Goal: Information Seeking & Learning: Get advice/opinions

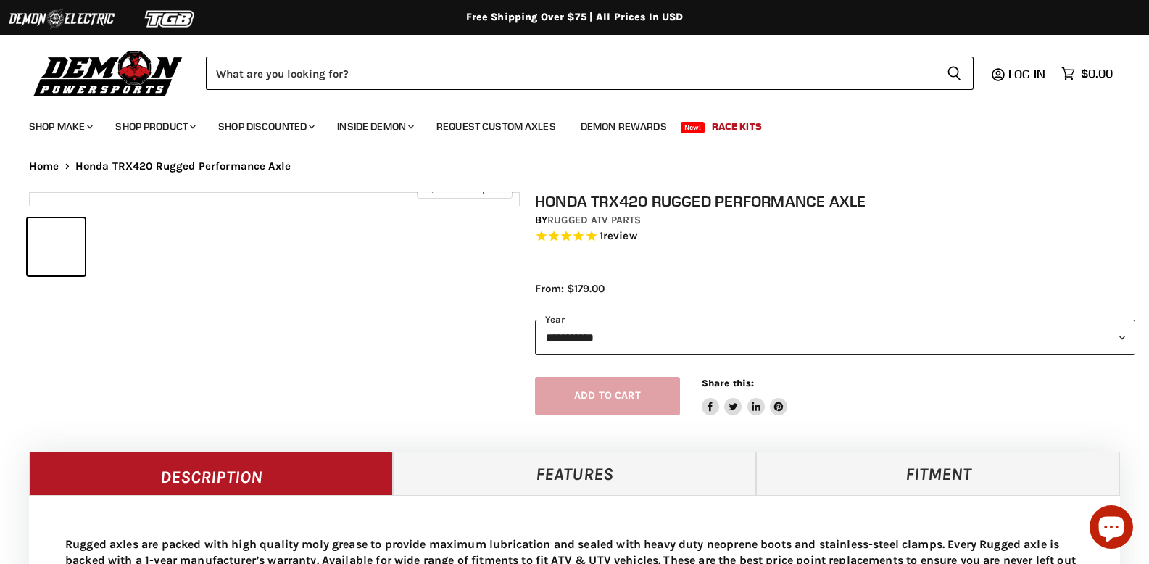
select select "******"
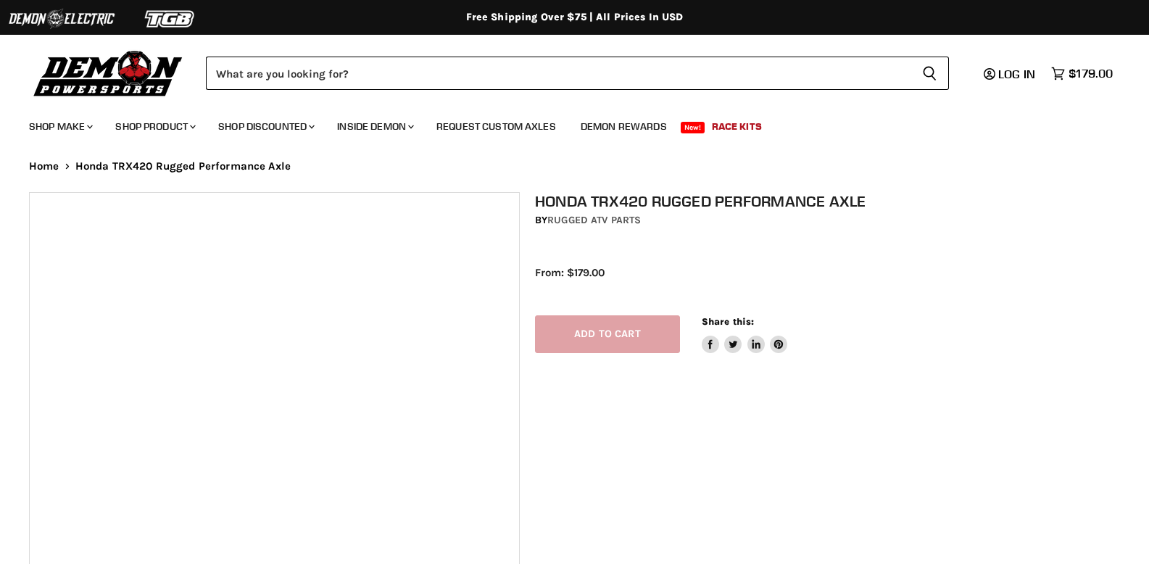
select select "******"
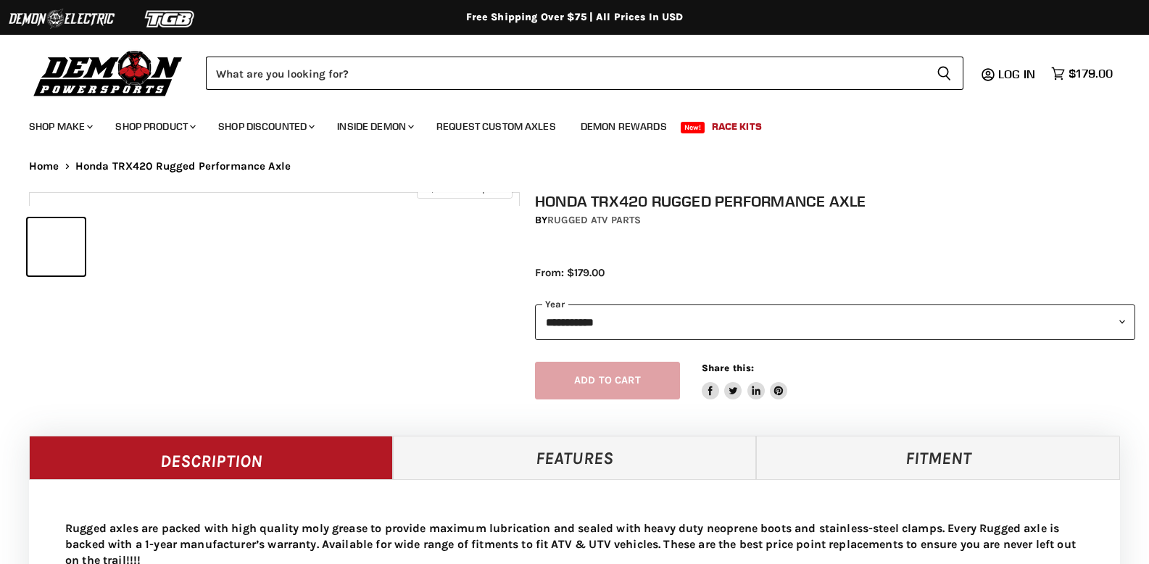
select select "******"
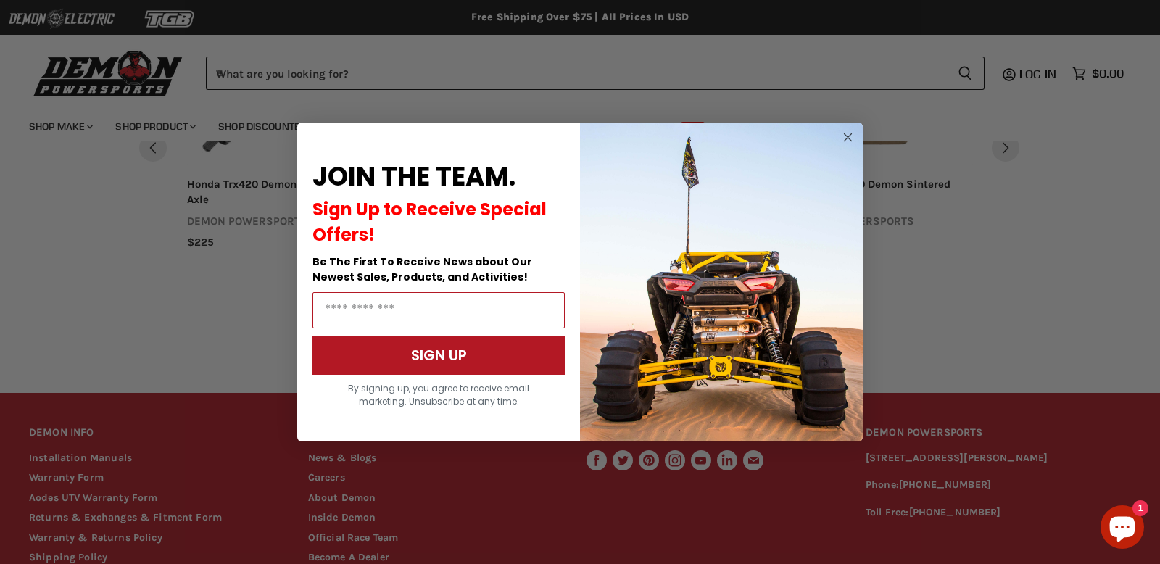
scroll to position [1252, 0]
